Goal: Find specific page/section: Find specific page/section

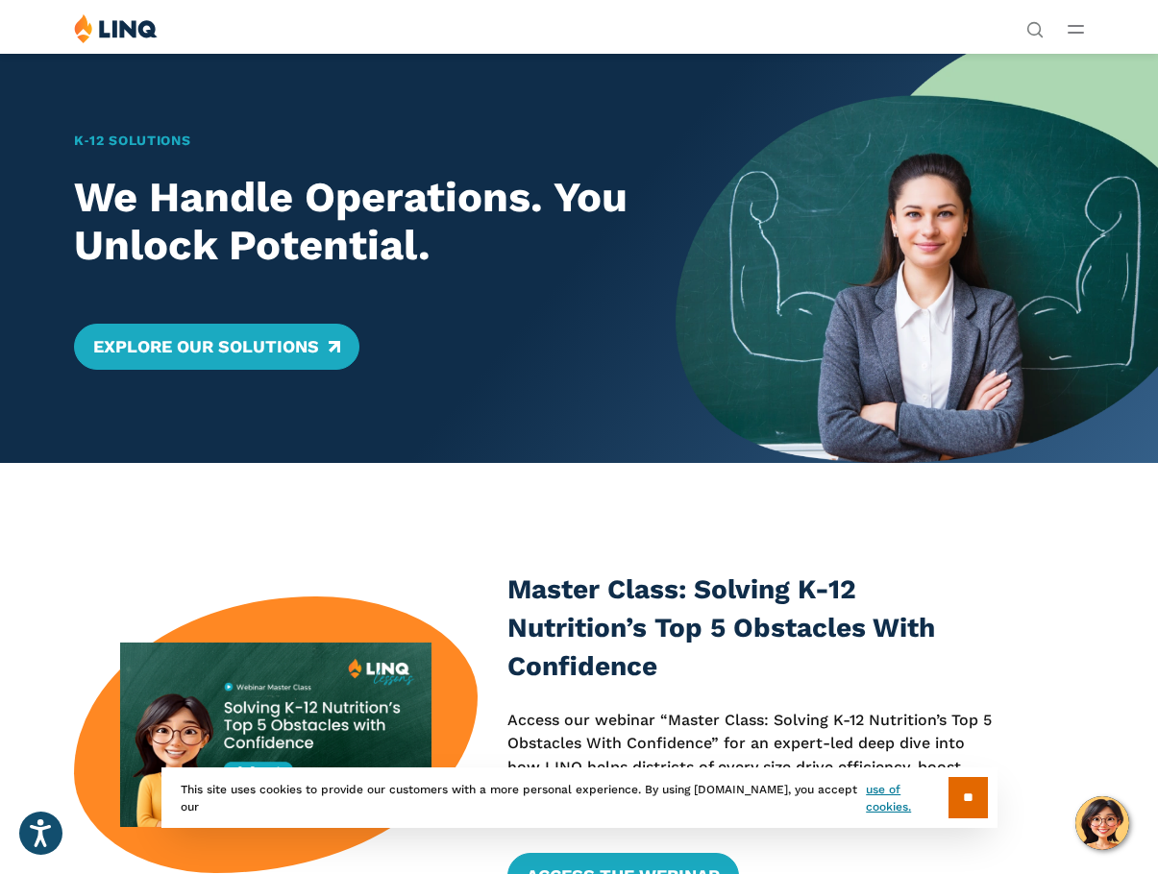
click at [1077, 30] on icon "Open Main Menu" at bounding box center [1075, 29] width 16 height 9
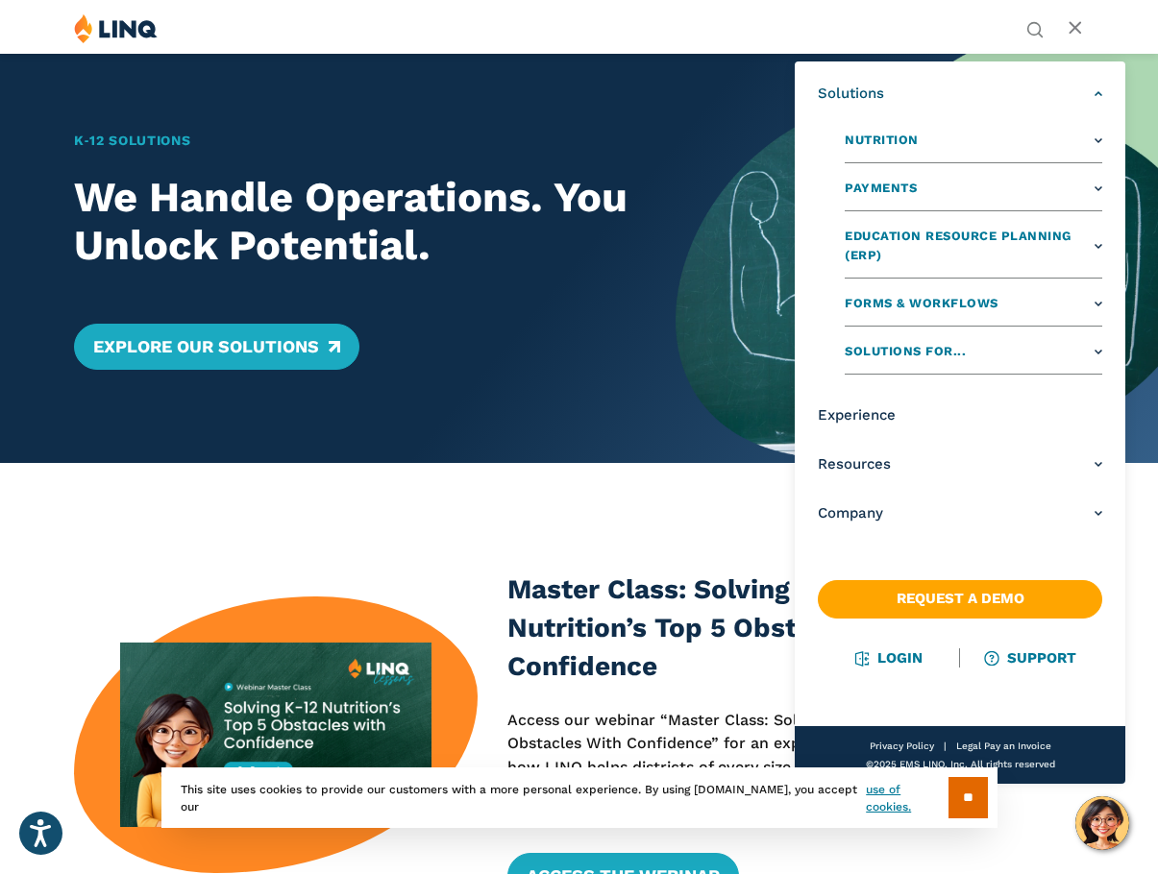
click at [1086, 91] on link "Solutions" at bounding box center [959, 94] width 284 height 20
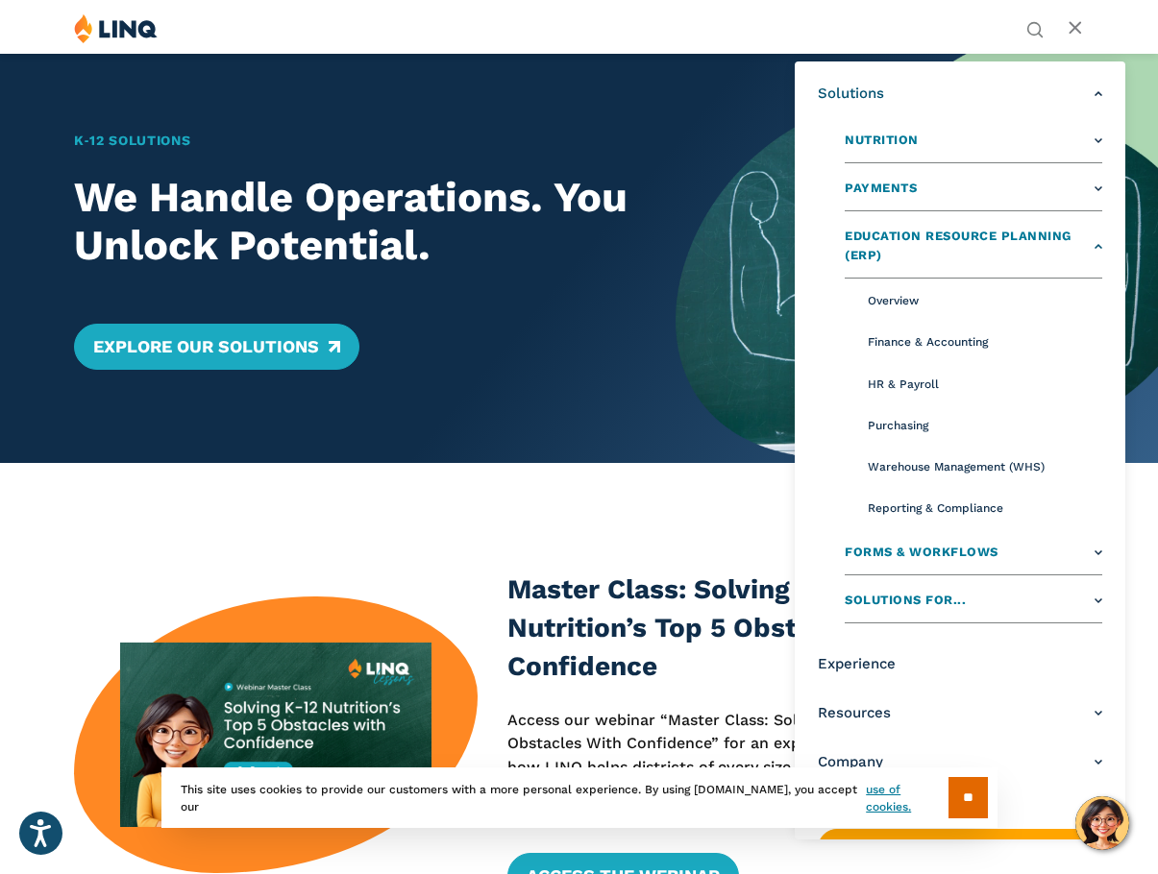
click at [928, 235] on span "Education Resource Planning (ERP)" at bounding box center [966, 247] width 245 height 40
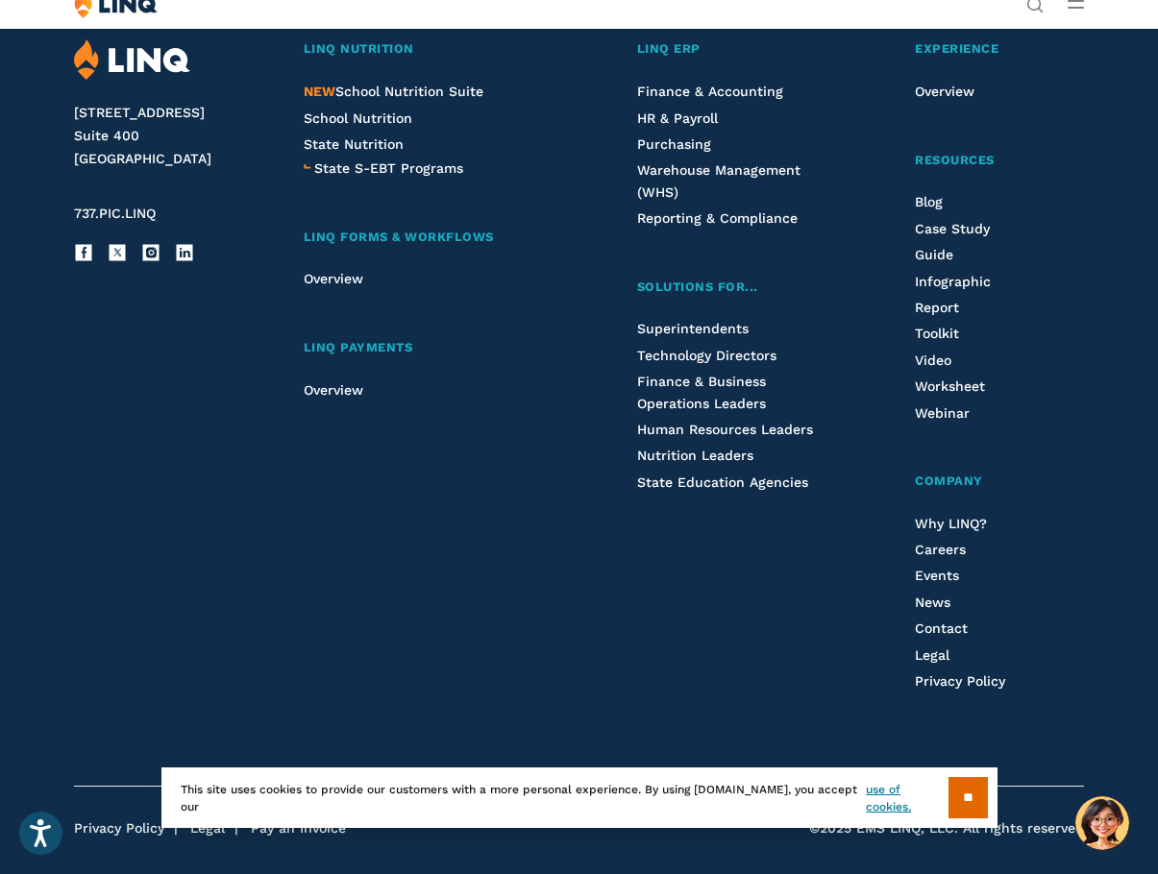
scroll to position [4160, 0]
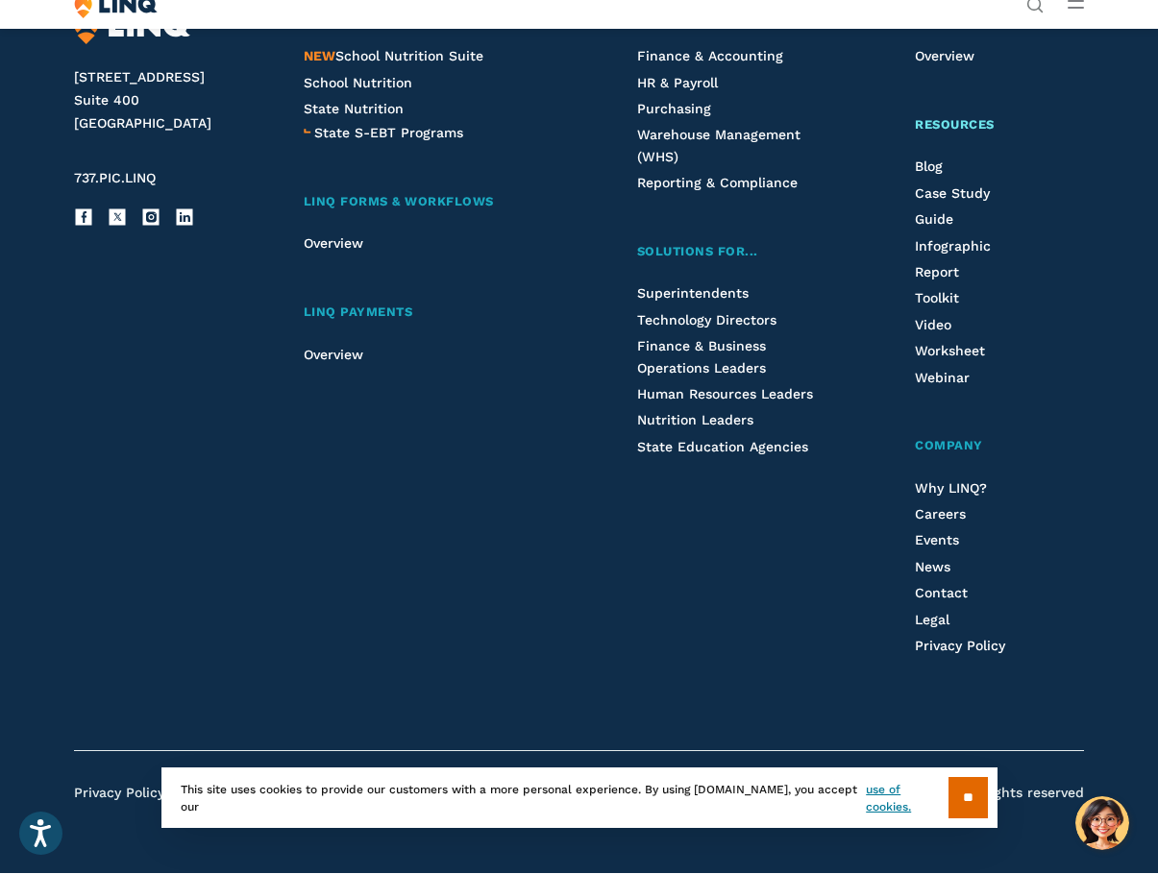
click at [953, 130] on span "Resources" at bounding box center [955, 124] width 80 height 14
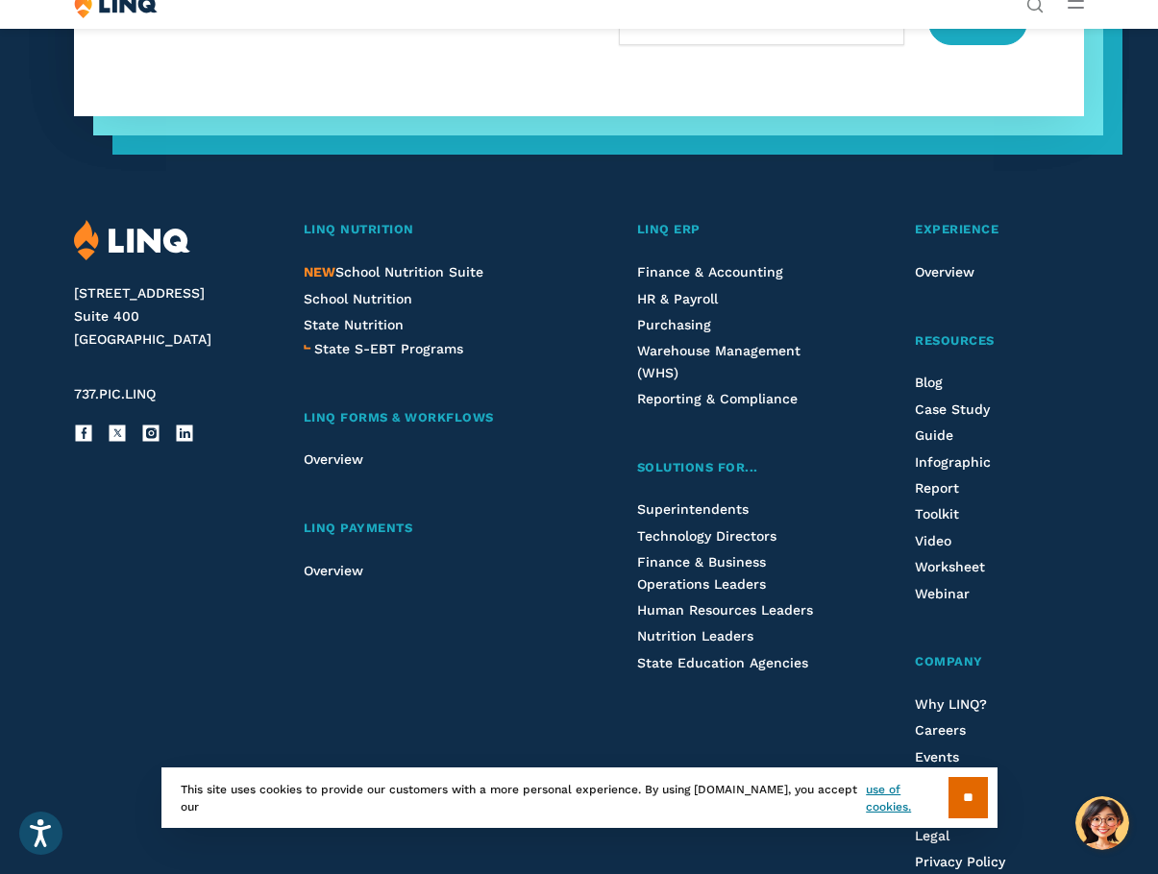
scroll to position [3237, 0]
